Goal: Information Seeking & Learning: Find specific fact

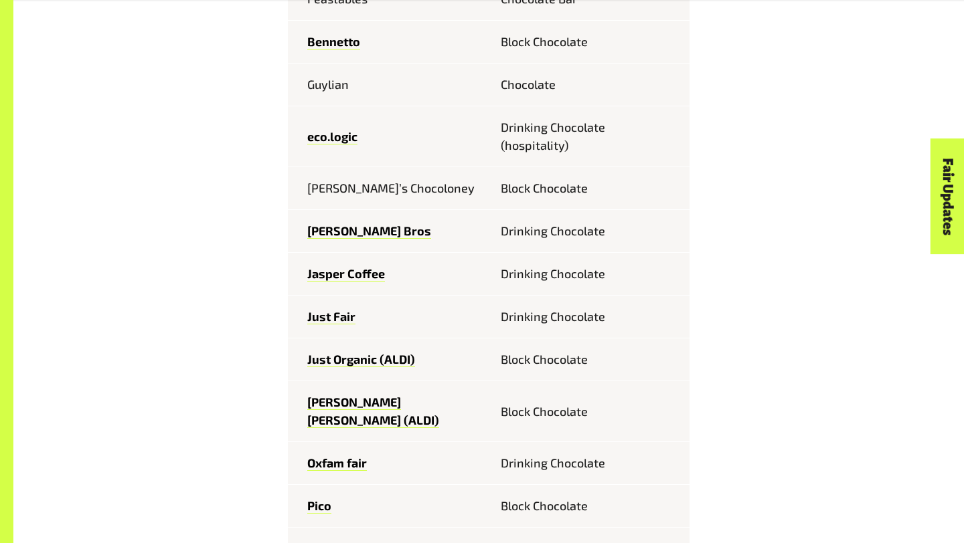
scroll to position [785, 0]
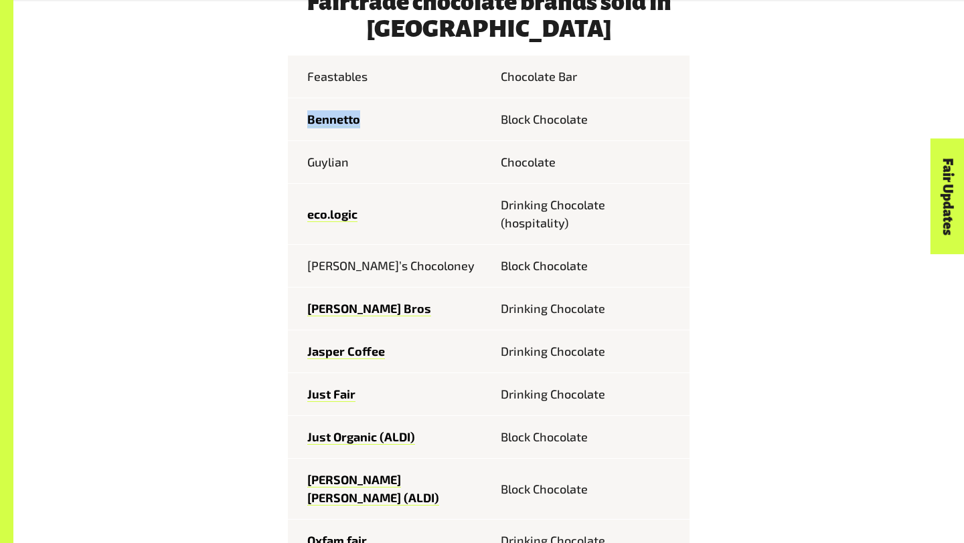
scroll to position [795, 0]
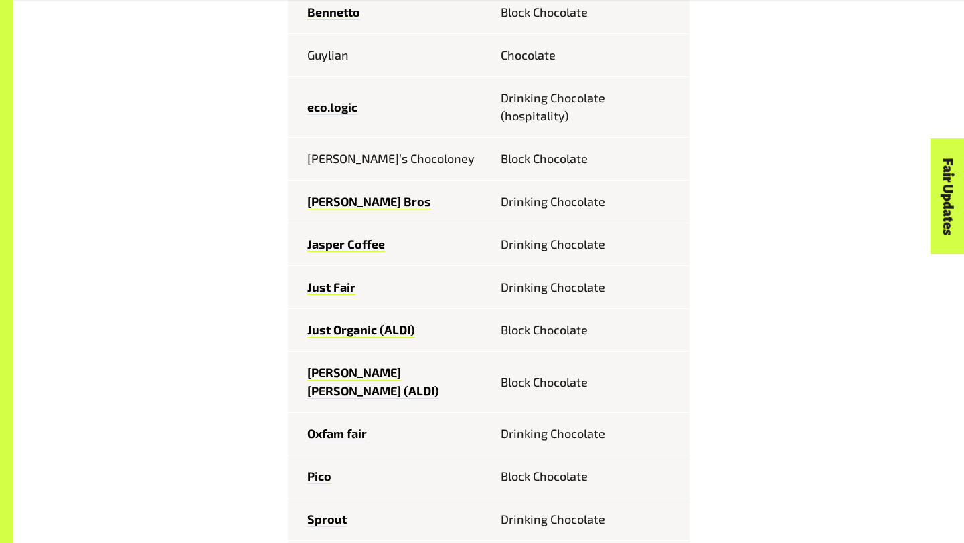
click at [637, 201] on td "Drinking Chocolate" at bounding box center [589, 202] width 201 height 43
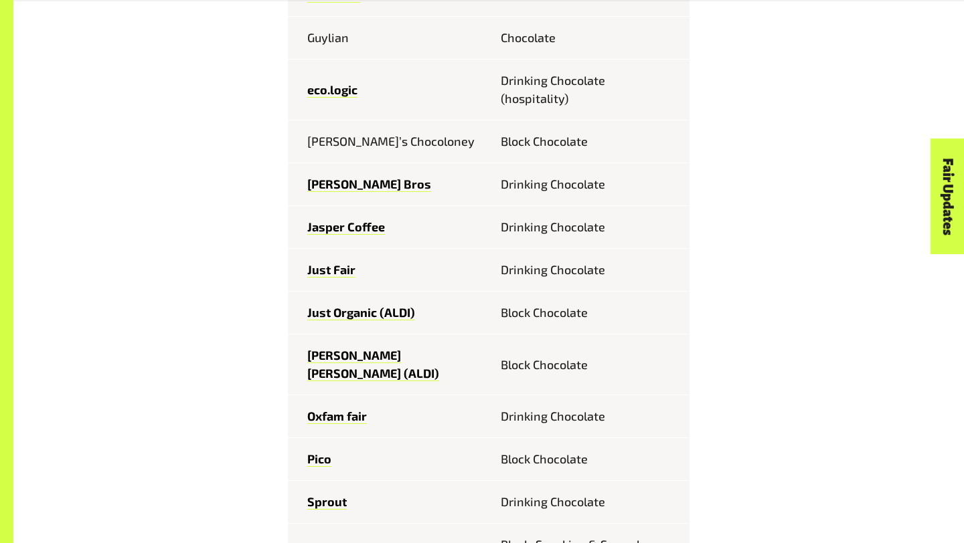
scroll to position [816, 0]
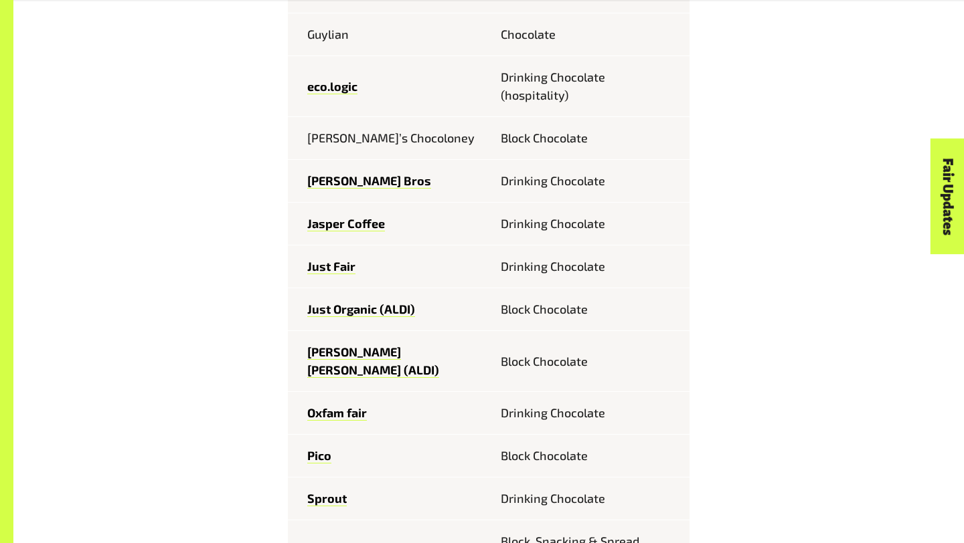
click at [652, 168] on td "Drinking Chocolate" at bounding box center [589, 181] width 201 height 43
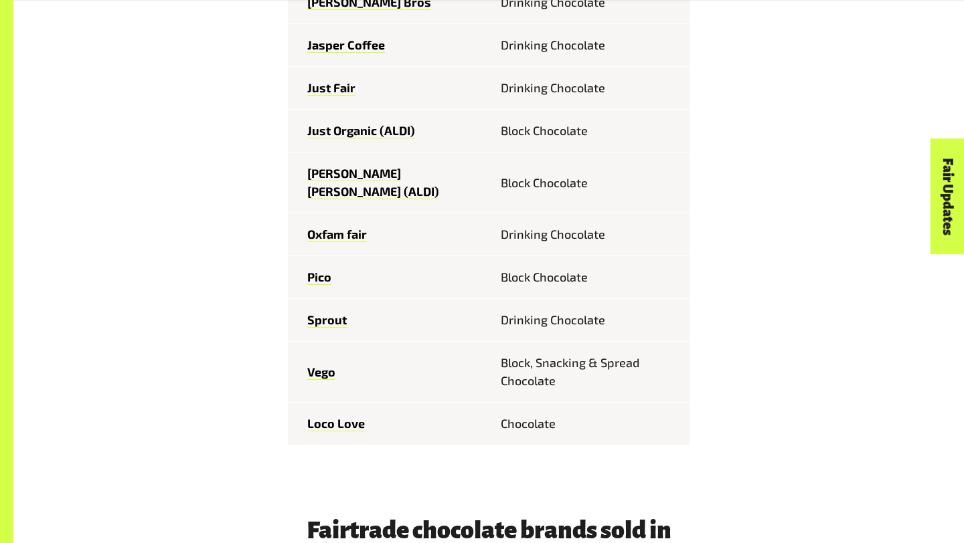
scroll to position [995, 0]
click at [517, 189] on td "Block Chocolate" at bounding box center [589, 182] width 201 height 61
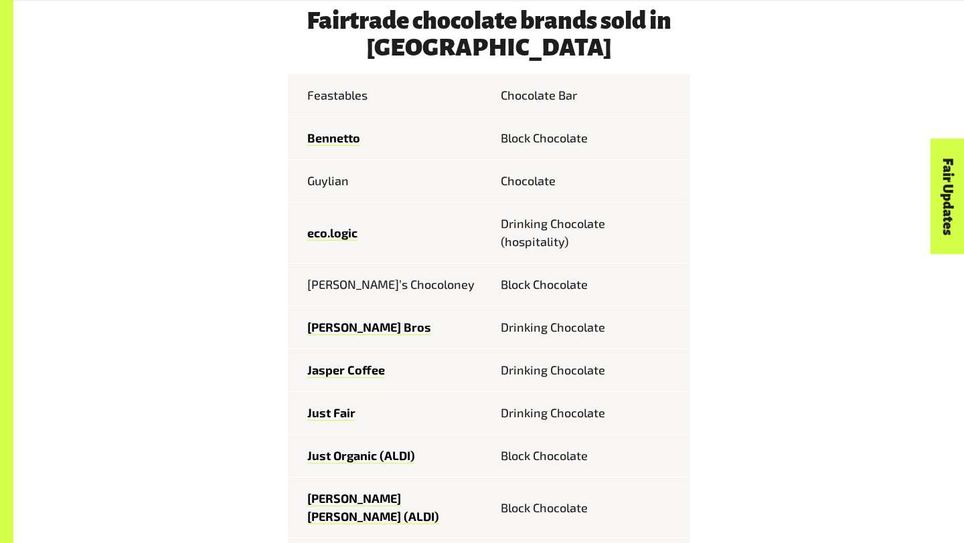
scroll to position [748, 0]
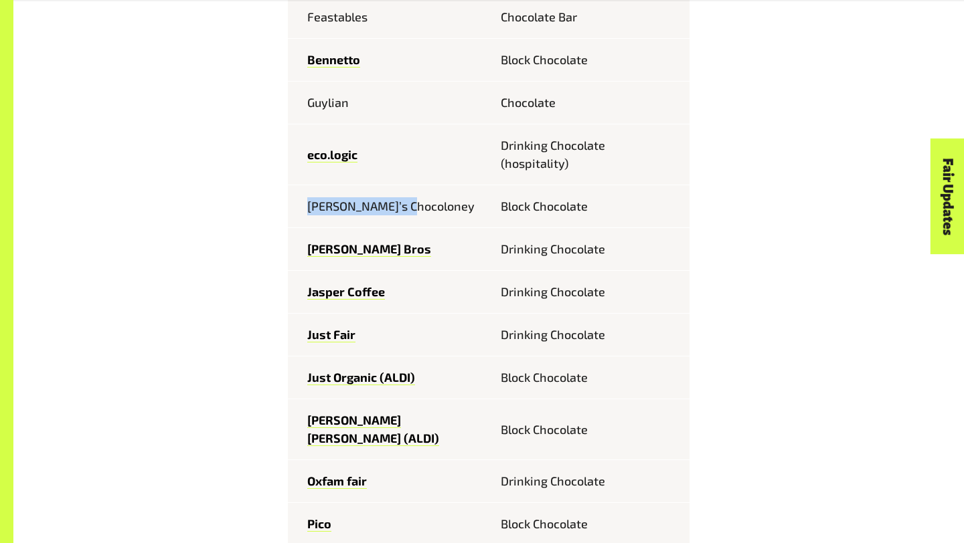
drag, startPoint x: 307, startPoint y: 206, endPoint x: 456, endPoint y: 207, distance: 148.6
click at [456, 207] on td "[PERSON_NAME]’s Chocoloney" at bounding box center [388, 206] width 201 height 43
copy td "[PERSON_NAME]’s Chocoloney"
drag, startPoint x: 455, startPoint y: 215, endPoint x: 505, endPoint y: 151, distance: 82.1
click at [456, 216] on td "[PERSON_NAME]’s Chocoloney" at bounding box center [388, 206] width 201 height 43
